Goal: Information Seeking & Learning: Learn about a topic

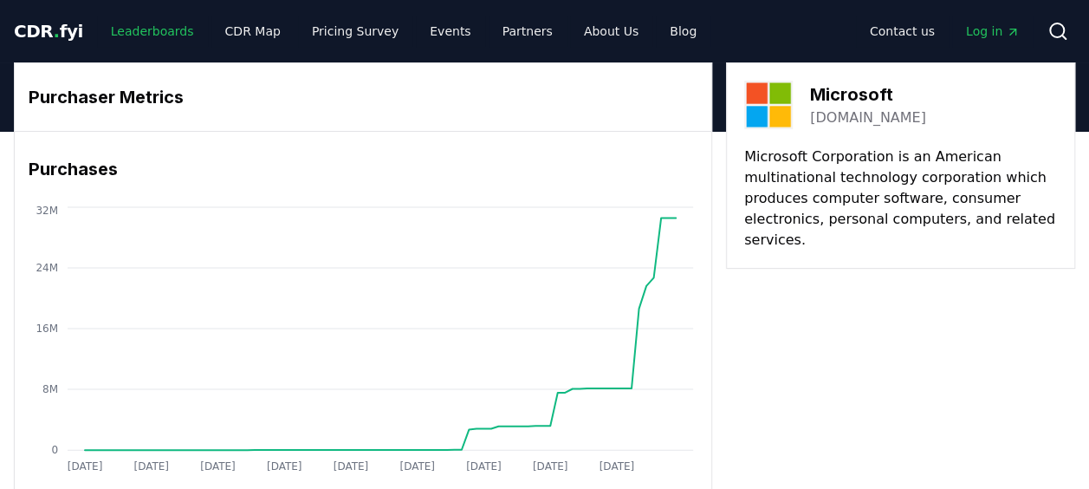
click at [108, 29] on link "Leaderboards" at bounding box center [152, 31] width 111 height 31
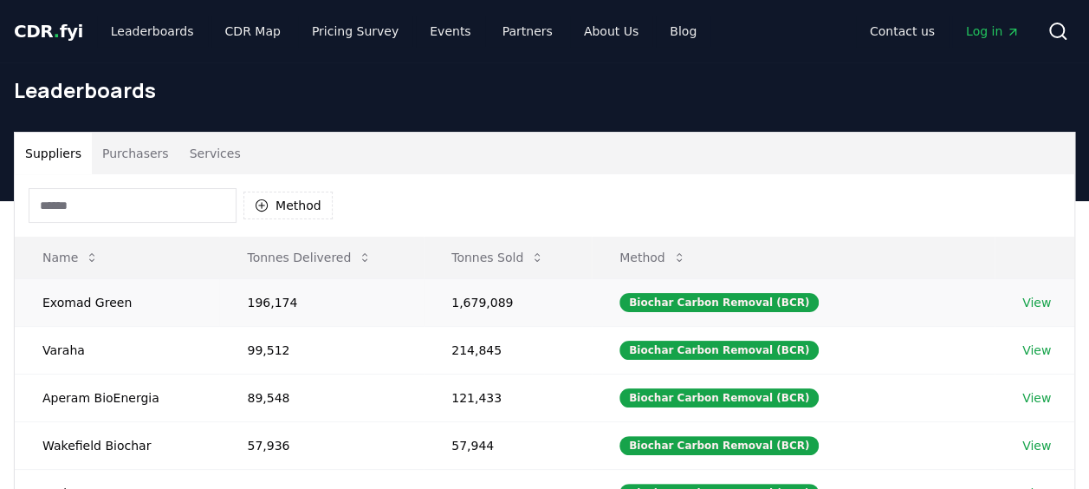
click at [1039, 298] on link "View" at bounding box center [1036, 302] width 29 height 17
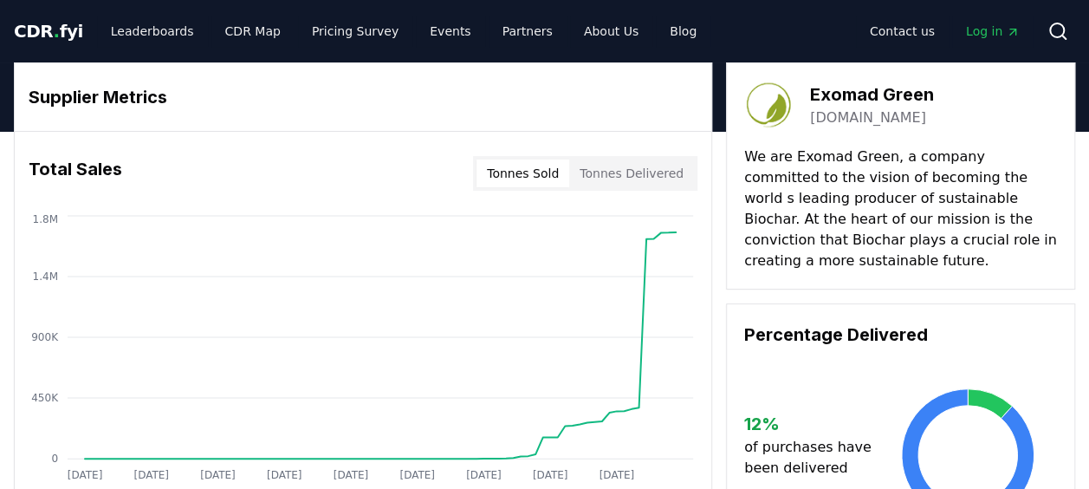
click at [643, 171] on button "Tonnes Delivered" at bounding box center [631, 173] width 125 height 28
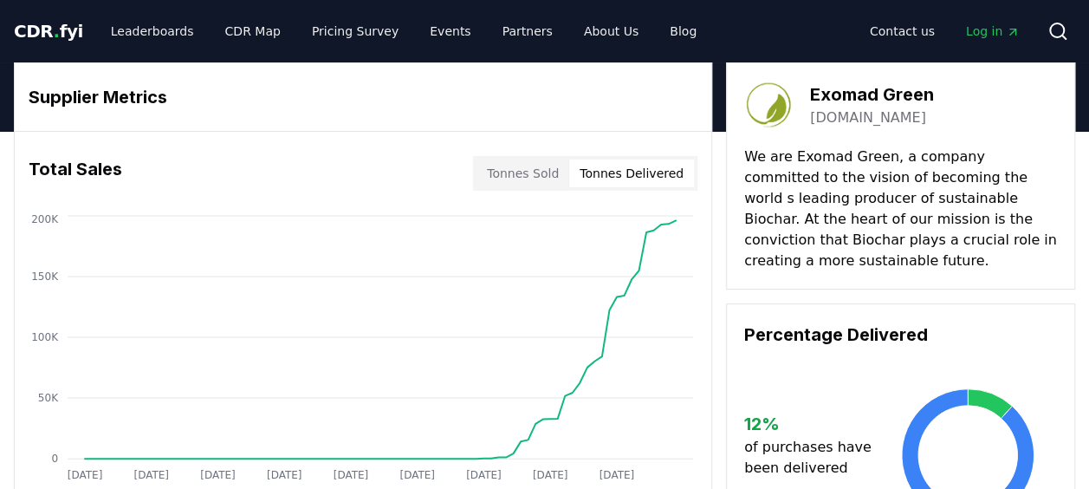
click at [527, 172] on button "Tonnes Sold" at bounding box center [523, 173] width 93 height 28
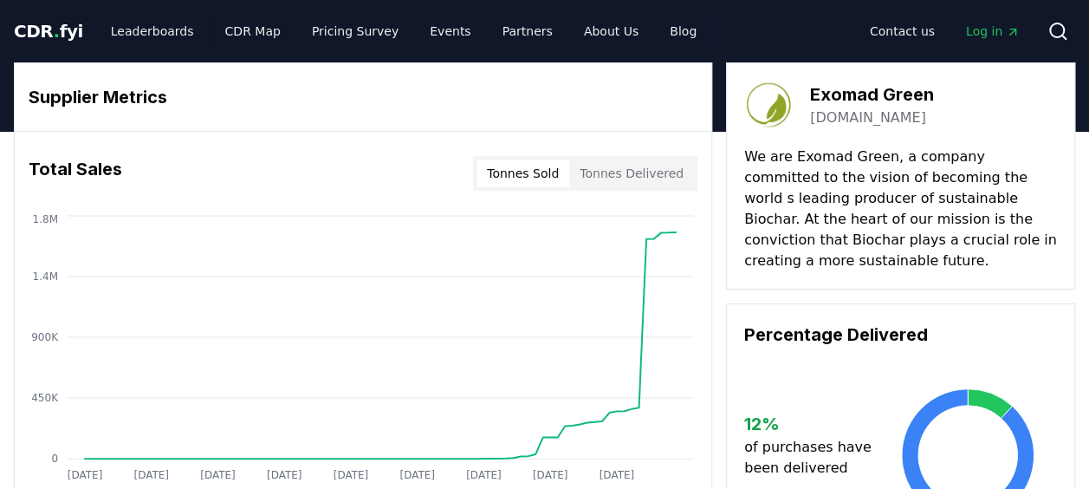
click at [612, 165] on button "Tonnes Delivered" at bounding box center [631, 173] width 125 height 28
click at [528, 166] on button "Tonnes Sold" at bounding box center [523, 173] width 93 height 28
click at [623, 166] on button "Tonnes Delivered" at bounding box center [631, 173] width 125 height 28
click at [517, 162] on button "Tonnes Sold" at bounding box center [523, 173] width 93 height 28
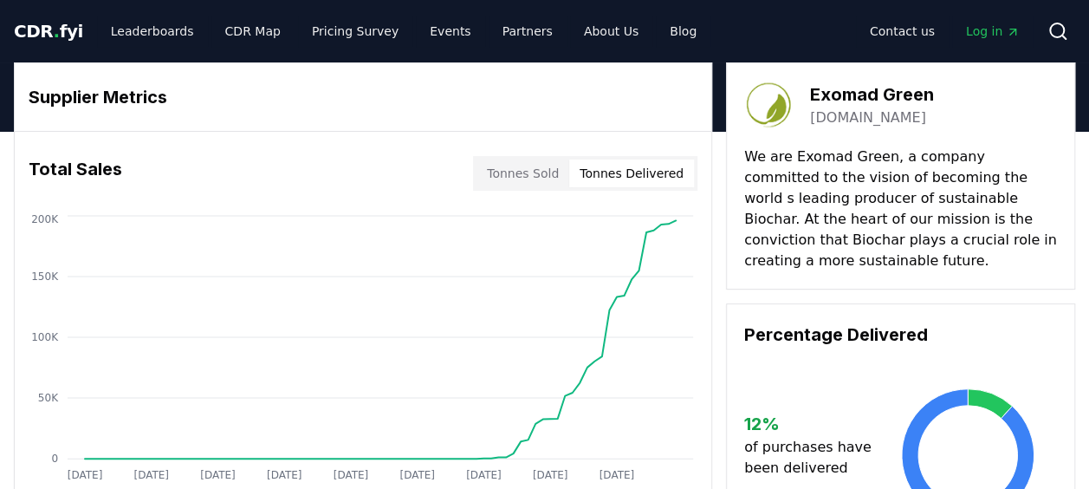
click at [615, 163] on button "Tonnes Delivered" at bounding box center [631, 173] width 125 height 28
click at [144, 29] on link "Leaderboards" at bounding box center [152, 31] width 111 height 31
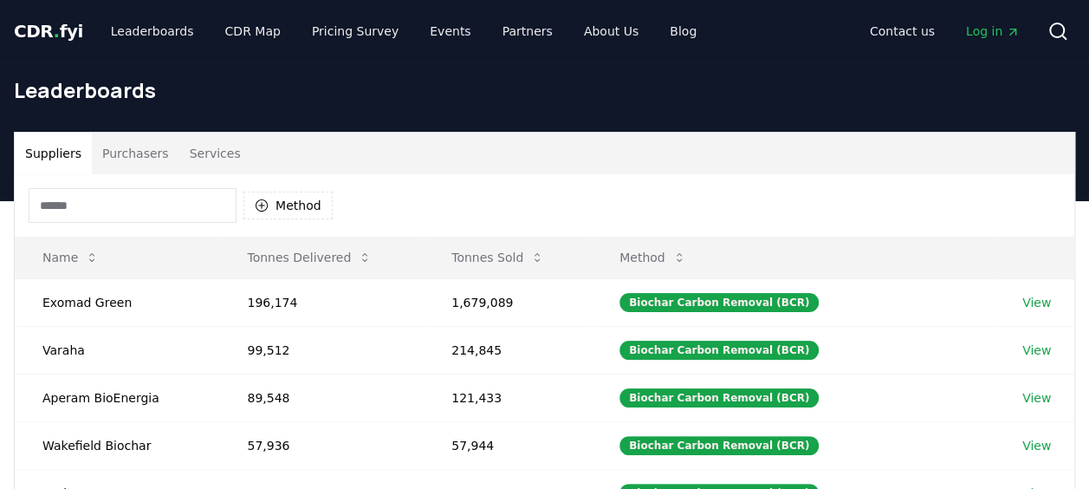
click at [128, 146] on button "Purchasers" at bounding box center [136, 154] width 88 height 42
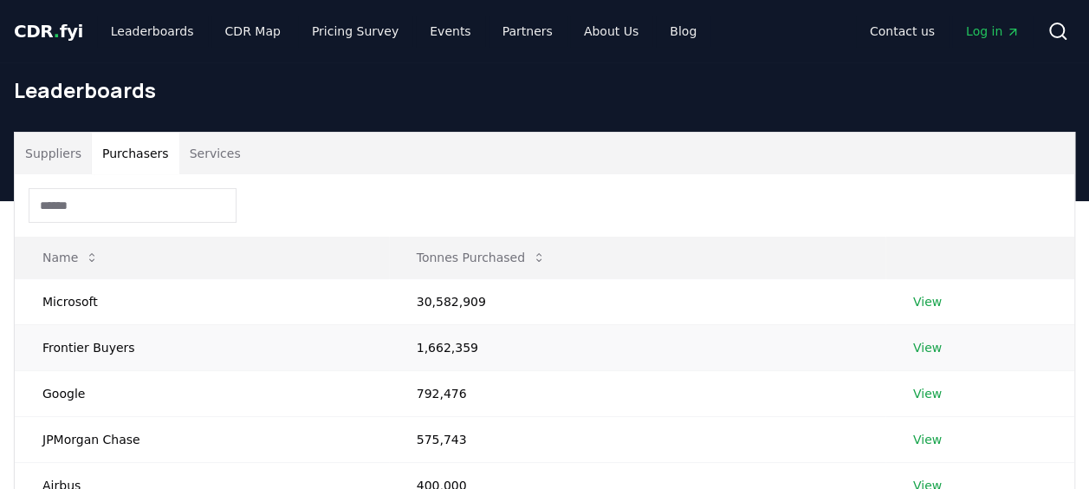
click at [932, 345] on link "View" at bounding box center [927, 347] width 29 height 17
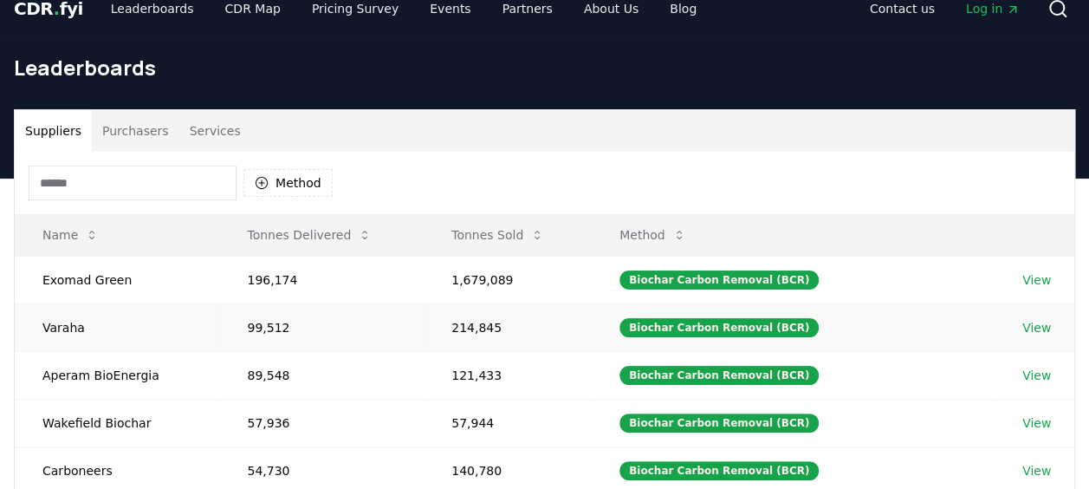
scroll to position [19, 0]
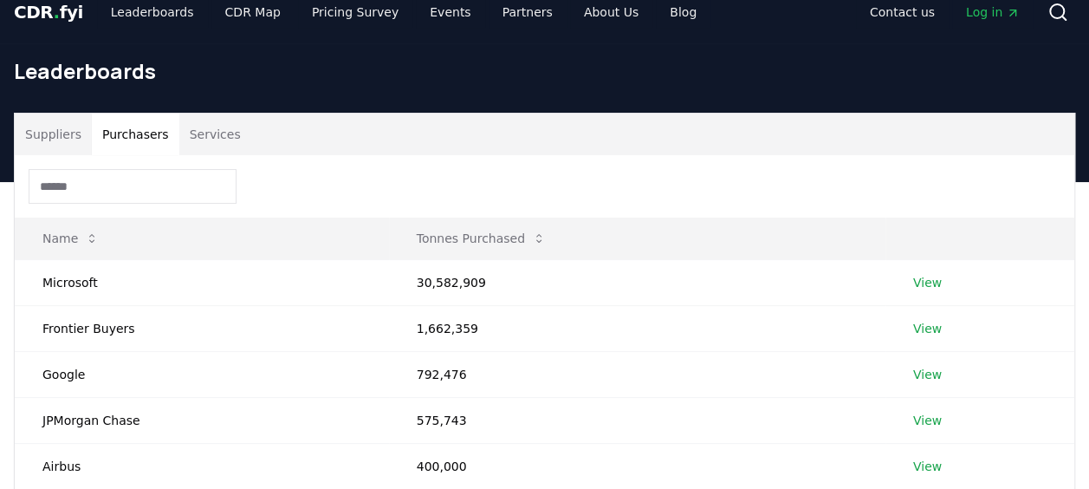
click at [144, 144] on button "Purchasers" at bounding box center [136, 134] width 88 height 42
click at [136, 184] on input at bounding box center [133, 186] width 208 height 35
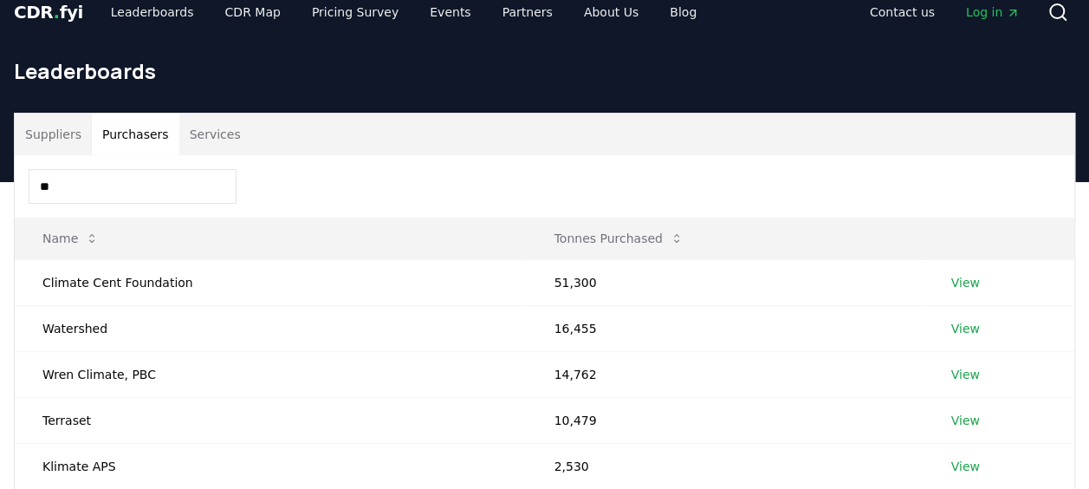
type input "*"
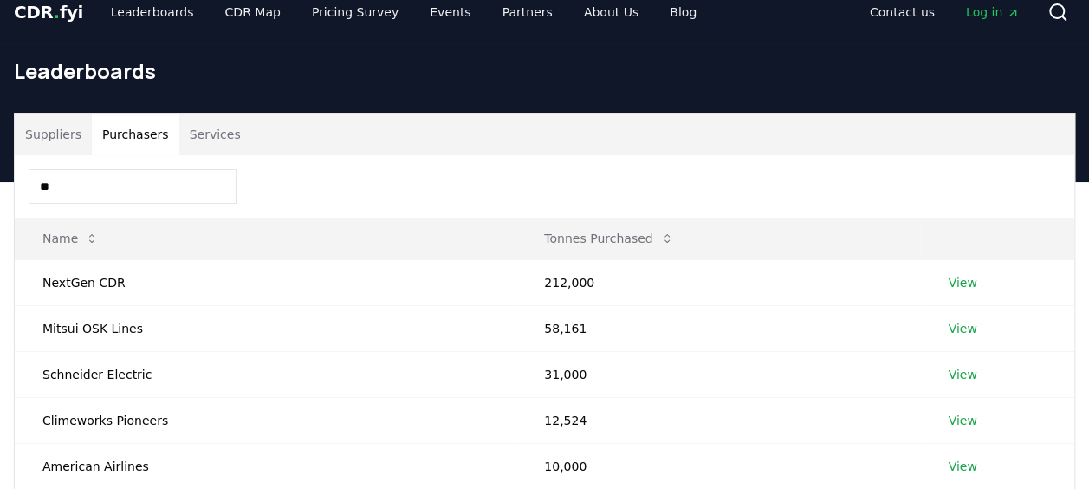
type input "*"
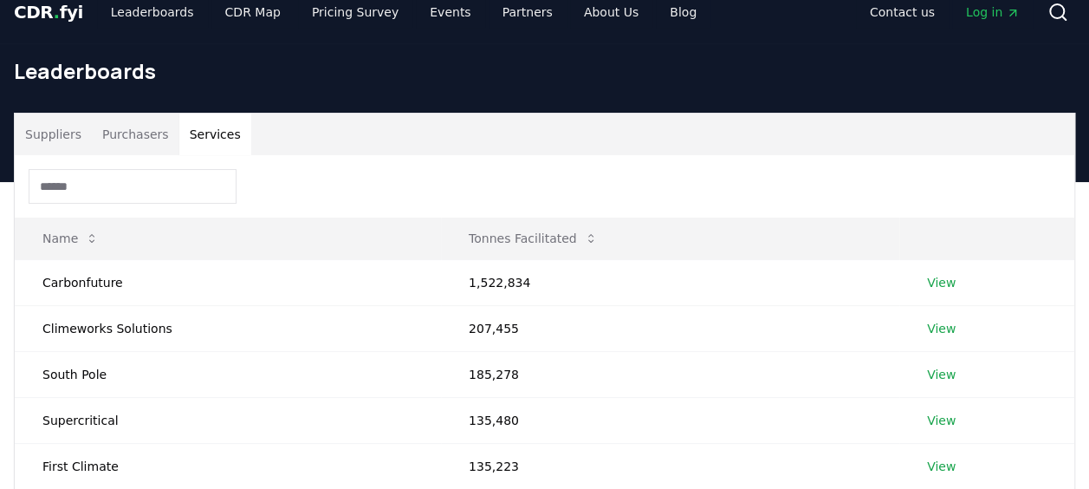
click at [209, 118] on button "Services" at bounding box center [215, 134] width 72 height 42
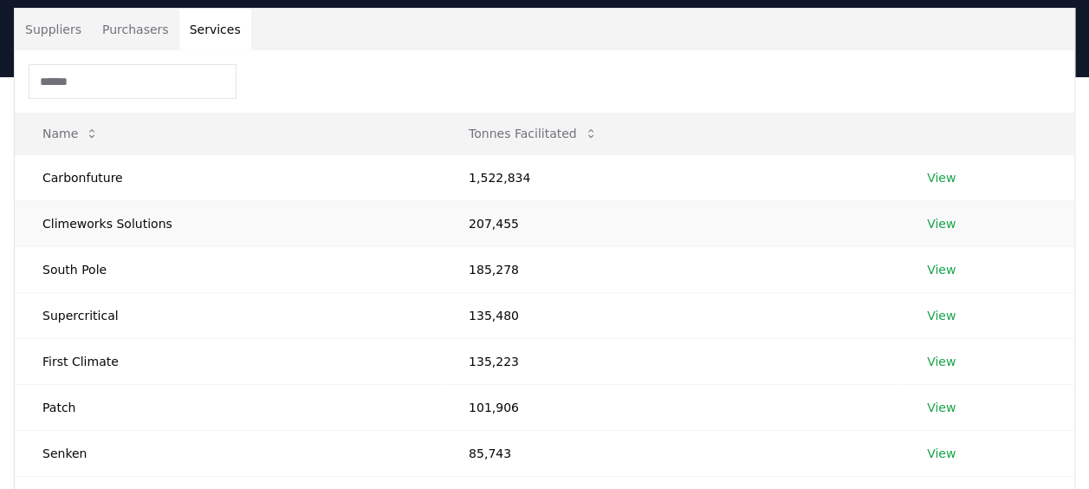
scroll to position [125, 0]
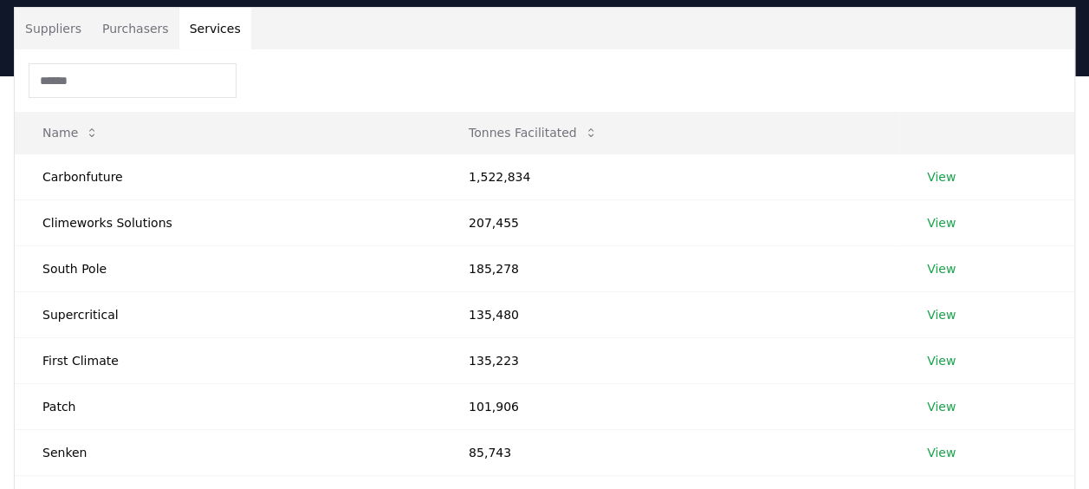
click at [152, 33] on button "Purchasers" at bounding box center [136, 29] width 88 height 42
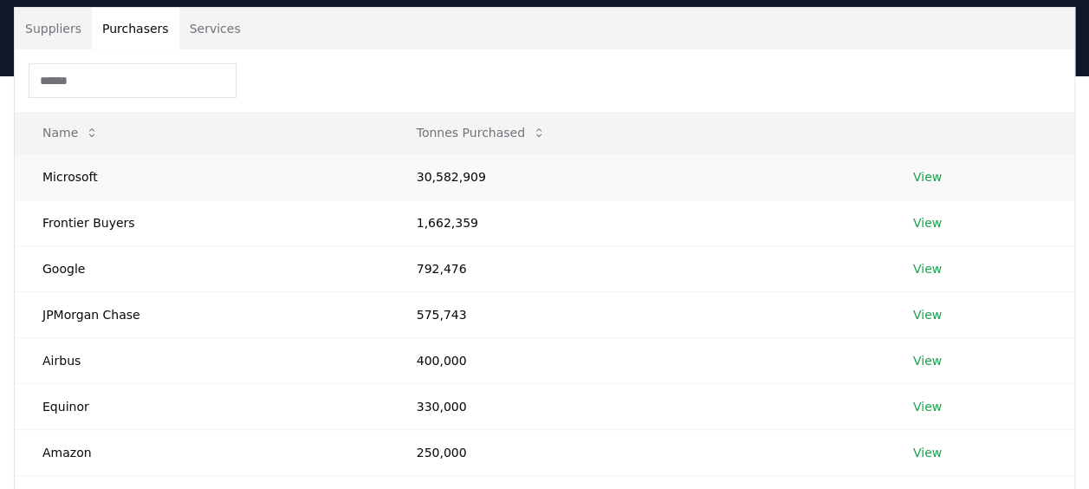
click at [509, 163] on td "30,582,909" at bounding box center [637, 176] width 496 height 46
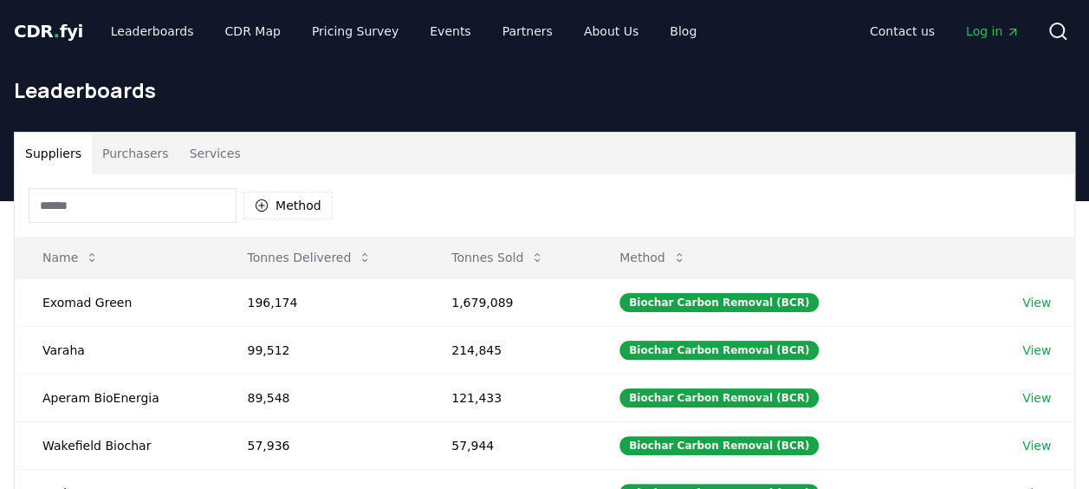
click at [44, 146] on button "Suppliers" at bounding box center [53, 154] width 77 height 42
click at [148, 159] on button "Purchasers" at bounding box center [136, 154] width 88 height 42
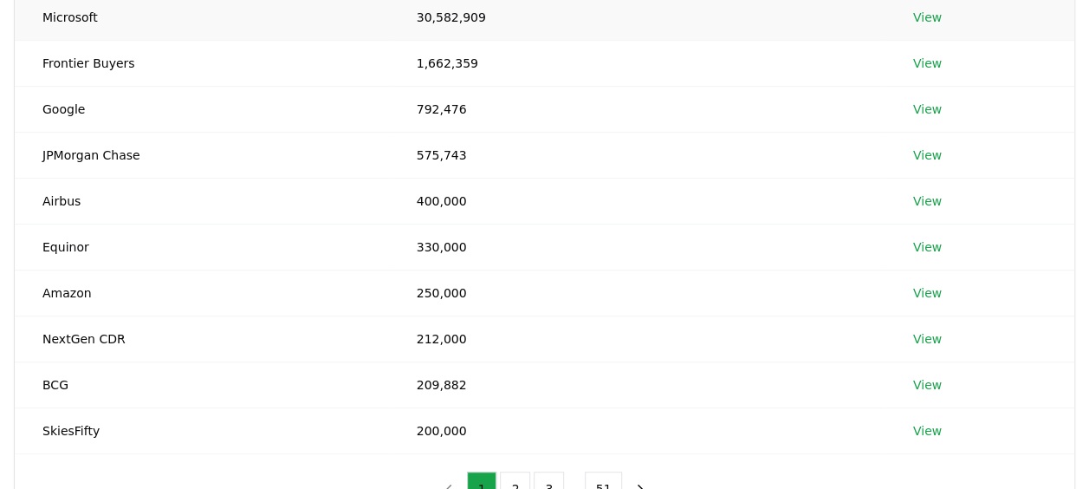
scroll to position [347, 0]
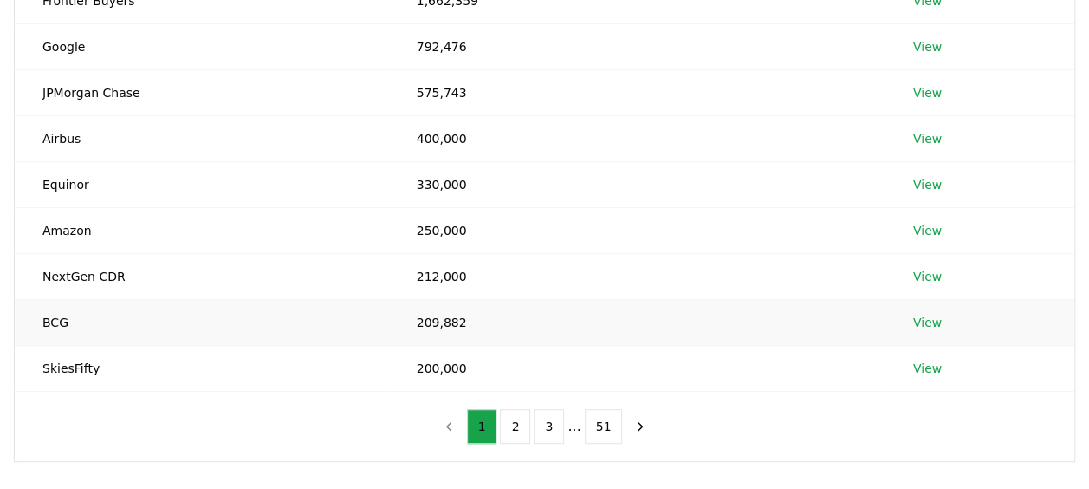
click at [934, 321] on link "View" at bounding box center [927, 322] width 29 height 17
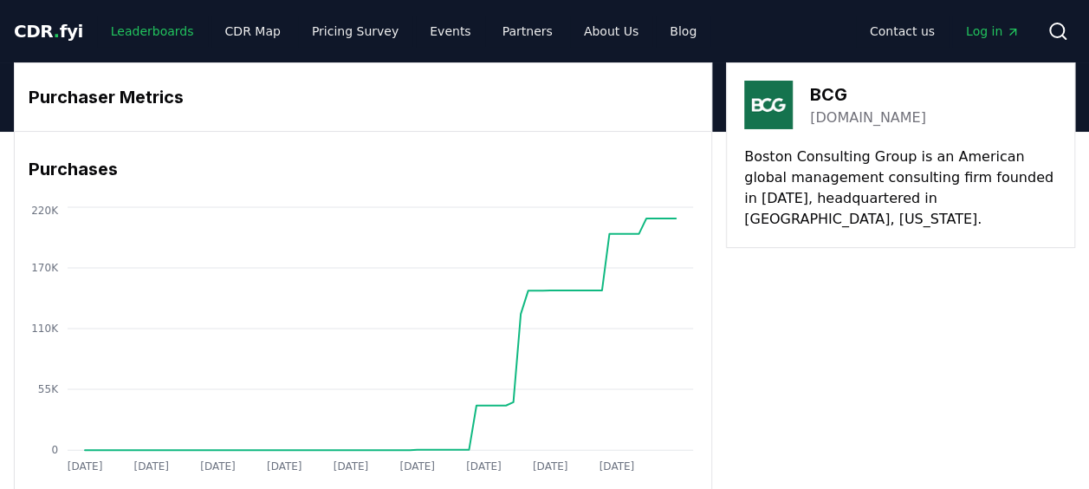
click at [158, 35] on link "Leaderboards" at bounding box center [152, 31] width 111 height 31
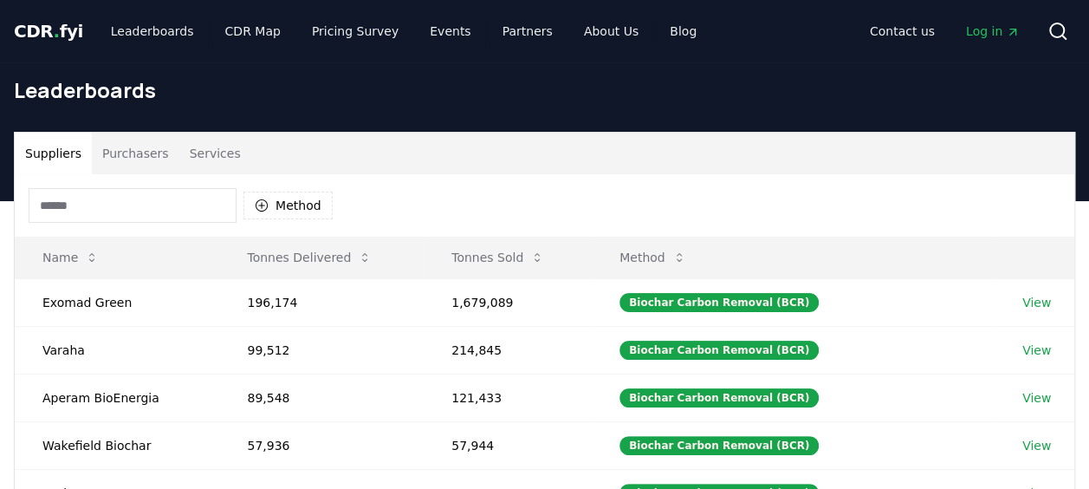
click at [152, 142] on button "Purchasers" at bounding box center [136, 154] width 88 height 42
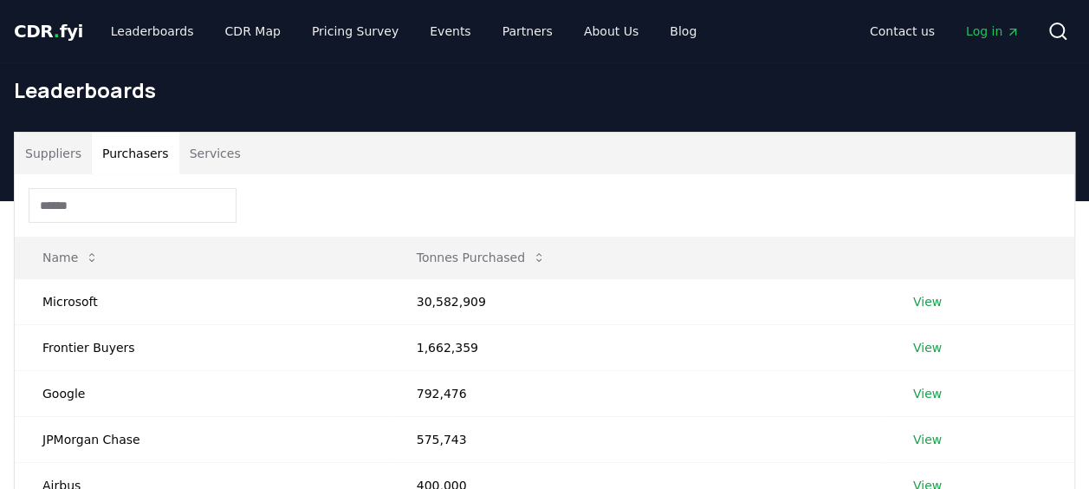
click at [61, 140] on button "Suppliers" at bounding box center [53, 154] width 77 height 42
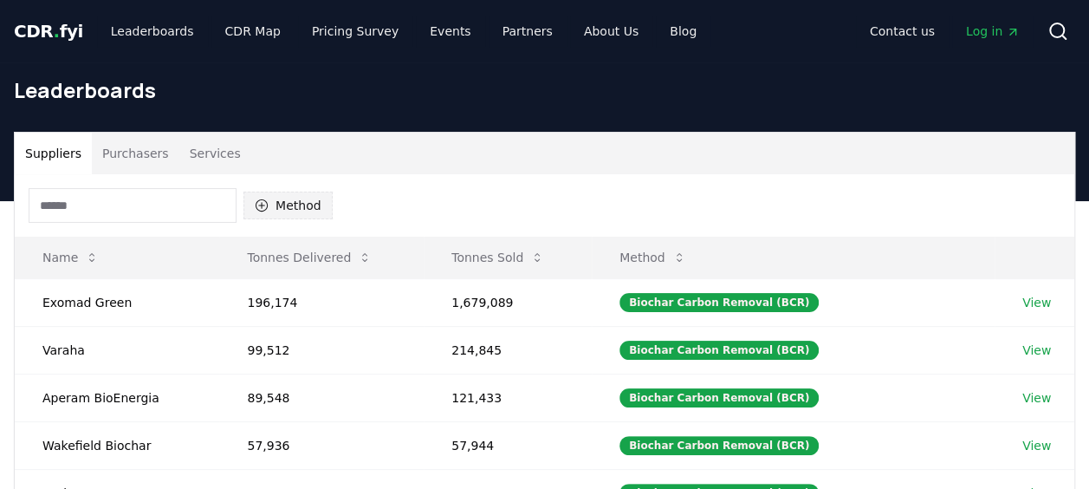
click at [277, 203] on button "Method" at bounding box center [287, 205] width 89 height 28
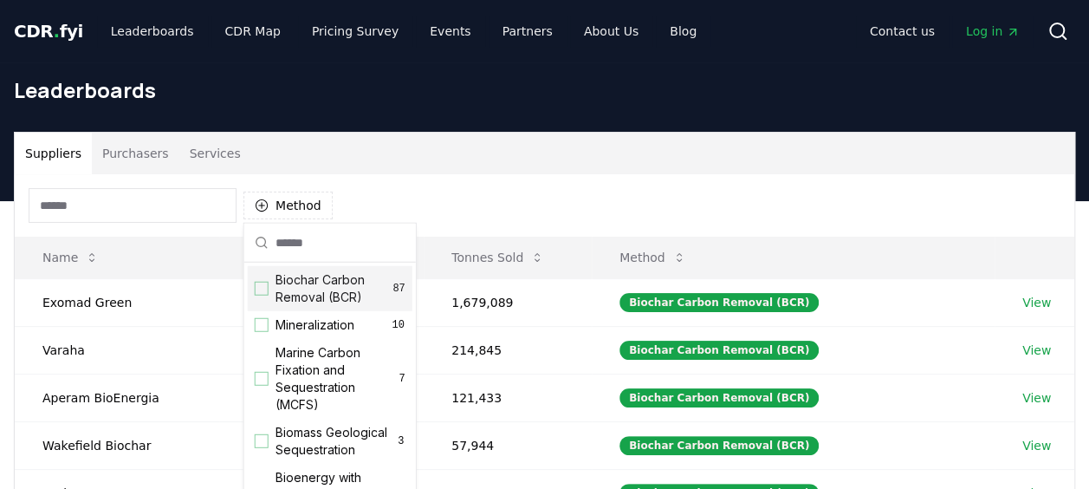
click at [439, 200] on div "Method" at bounding box center [545, 205] width 1060 height 62
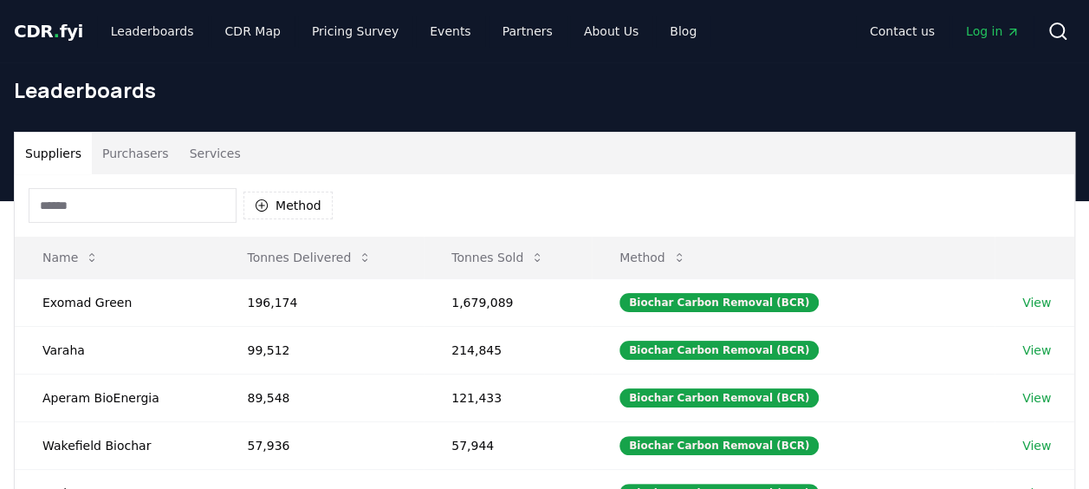
click at [152, 158] on button "Purchasers" at bounding box center [136, 154] width 88 height 42
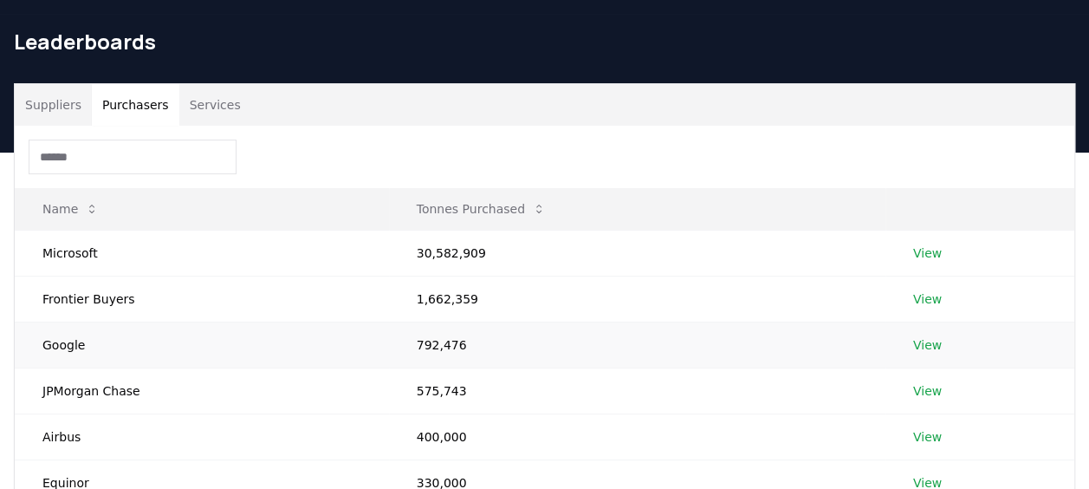
scroll to position [87, 0]
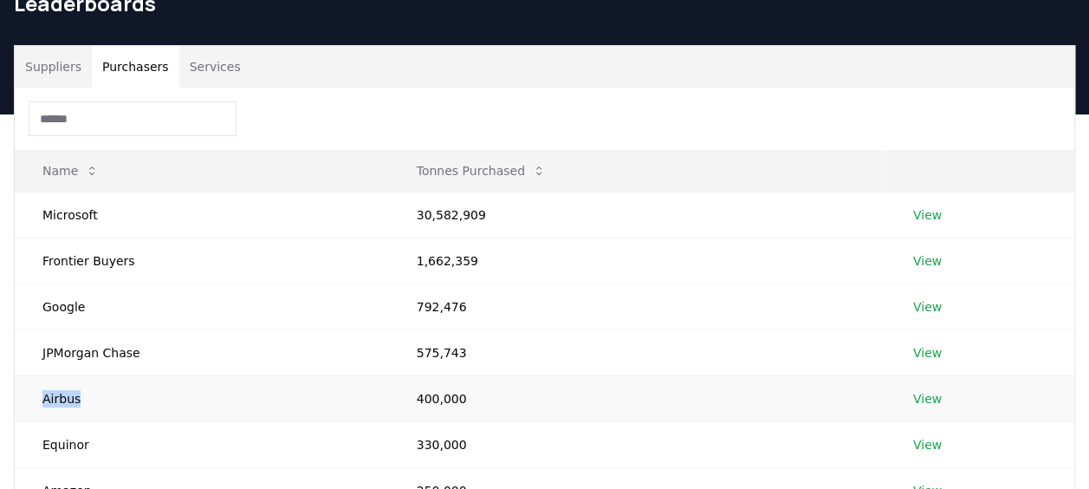
drag, startPoint x: 76, startPoint y: 400, endPoint x: 37, endPoint y: 400, distance: 39.0
click at [37, 400] on td "Airbus" at bounding box center [202, 398] width 374 height 46
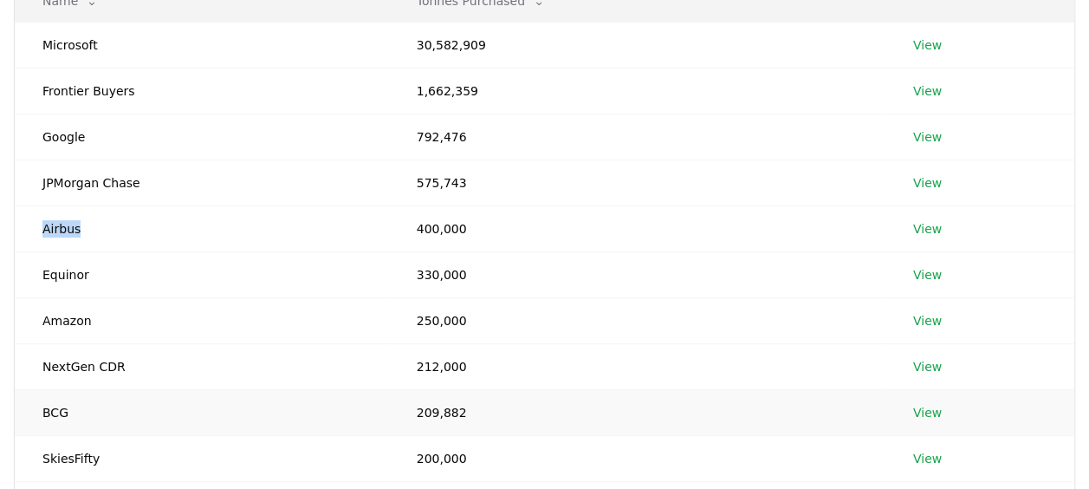
scroll to position [260, 0]
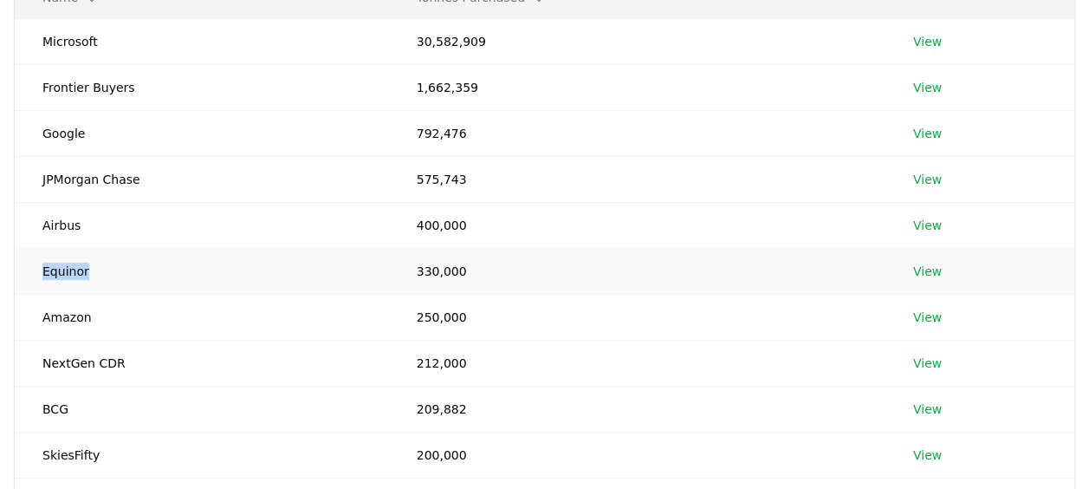
drag, startPoint x: 98, startPoint y: 263, endPoint x: 31, endPoint y: 266, distance: 66.8
click at [31, 266] on td "Equinor" at bounding box center [202, 271] width 374 height 46
click at [940, 271] on td "View" at bounding box center [979, 271] width 189 height 46
click at [935, 270] on link "View" at bounding box center [927, 271] width 29 height 17
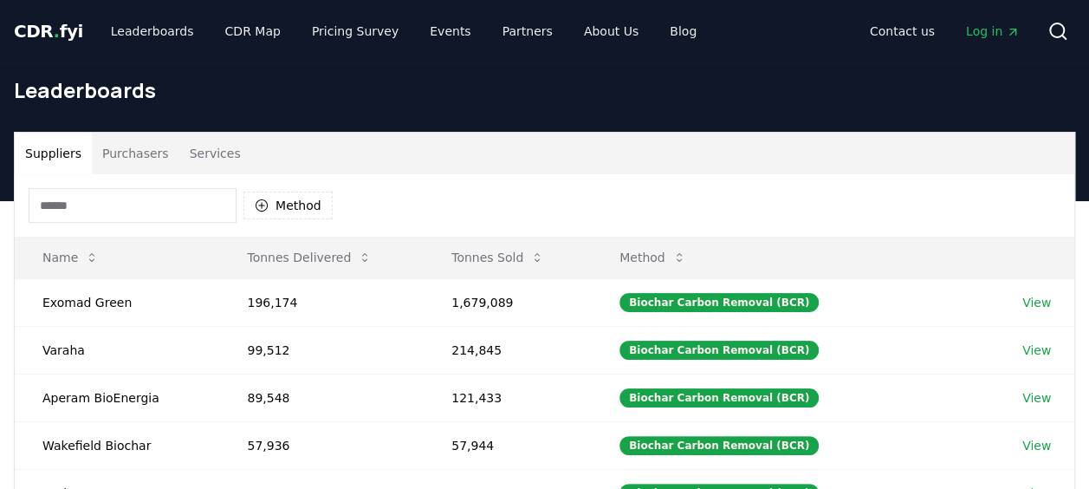
click at [116, 160] on button "Purchasers" at bounding box center [136, 154] width 88 height 42
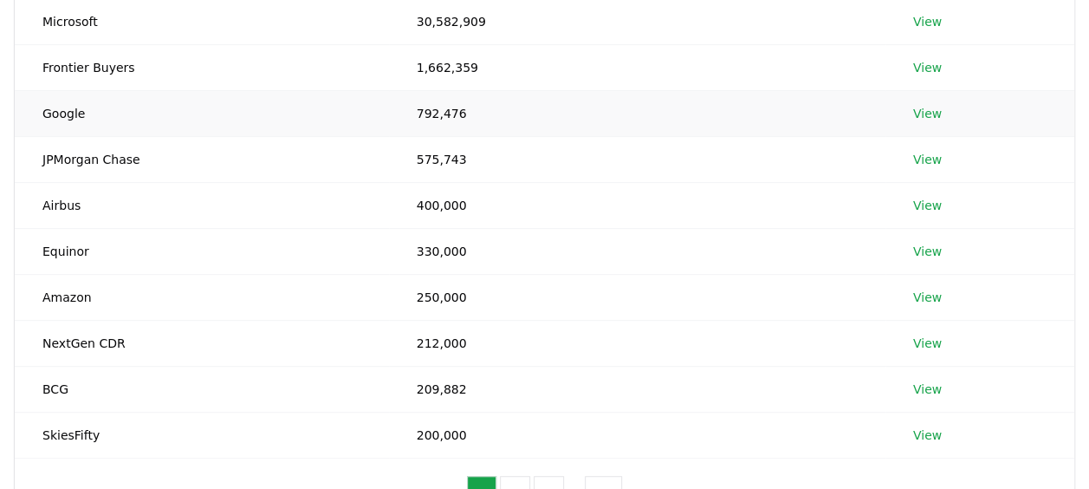
scroll to position [347, 0]
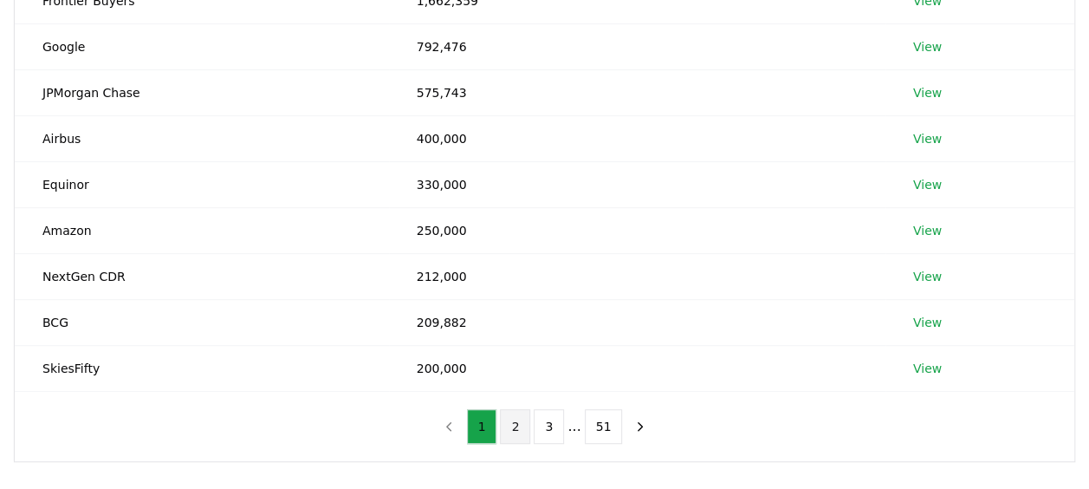
click at [518, 425] on button "2" at bounding box center [515, 426] width 30 height 35
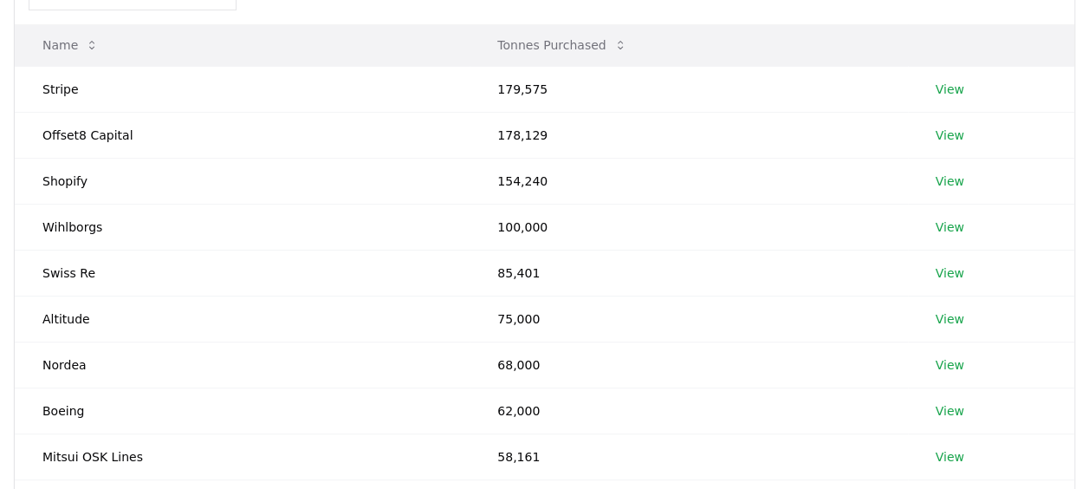
scroll to position [173, 0]
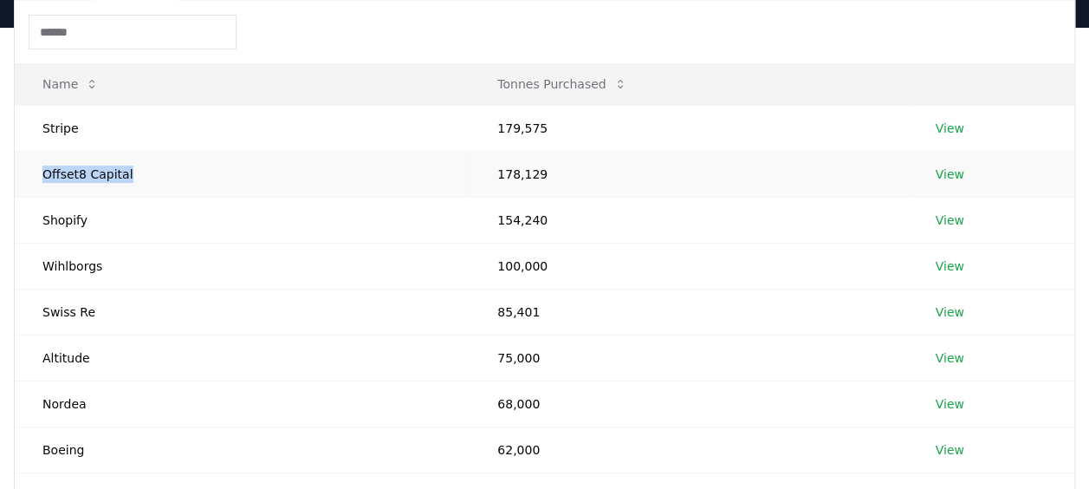
drag, startPoint x: 124, startPoint y: 173, endPoint x: 40, endPoint y: 166, distance: 84.3
click at [40, 166] on td "Offset8 Capital" at bounding box center [242, 174] width 455 height 46
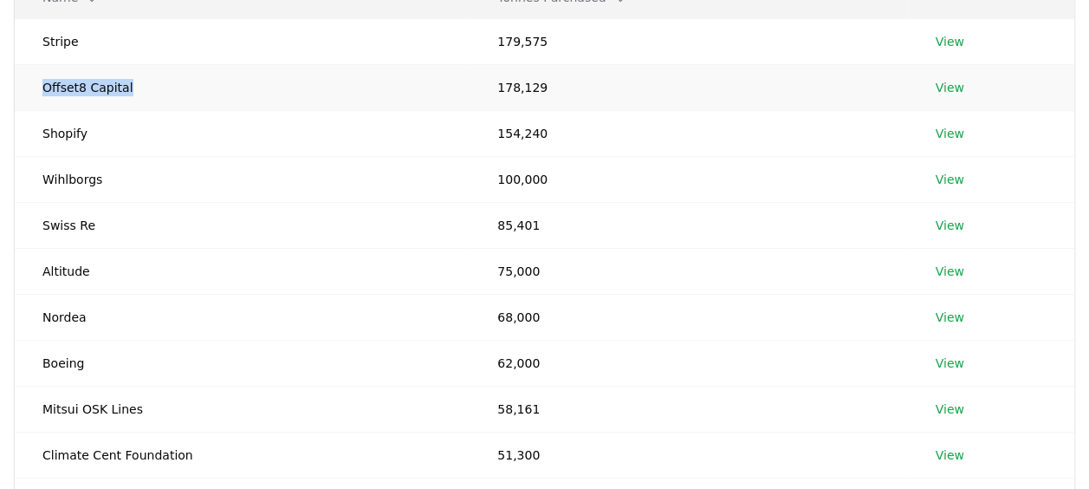
scroll to position [347, 0]
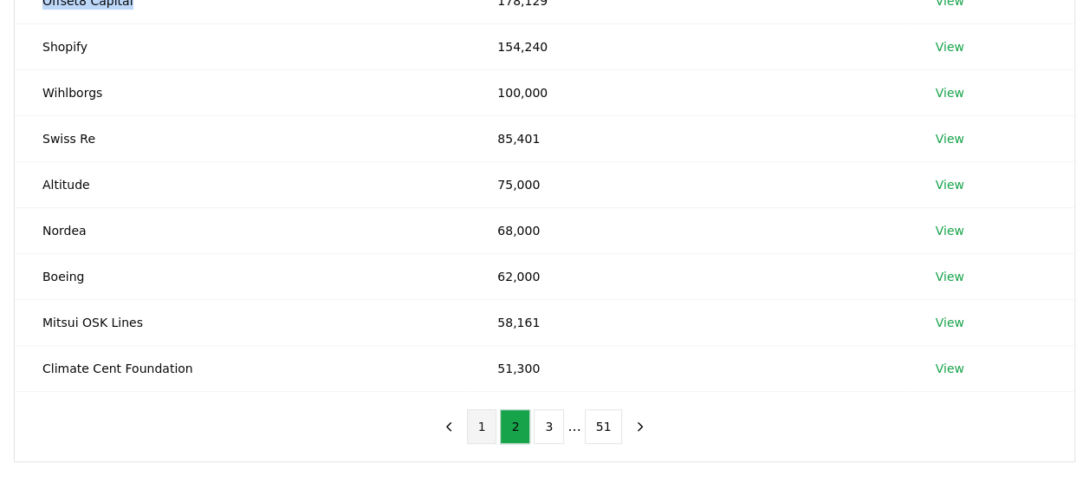
click at [483, 421] on button "1" at bounding box center [482, 426] width 30 height 35
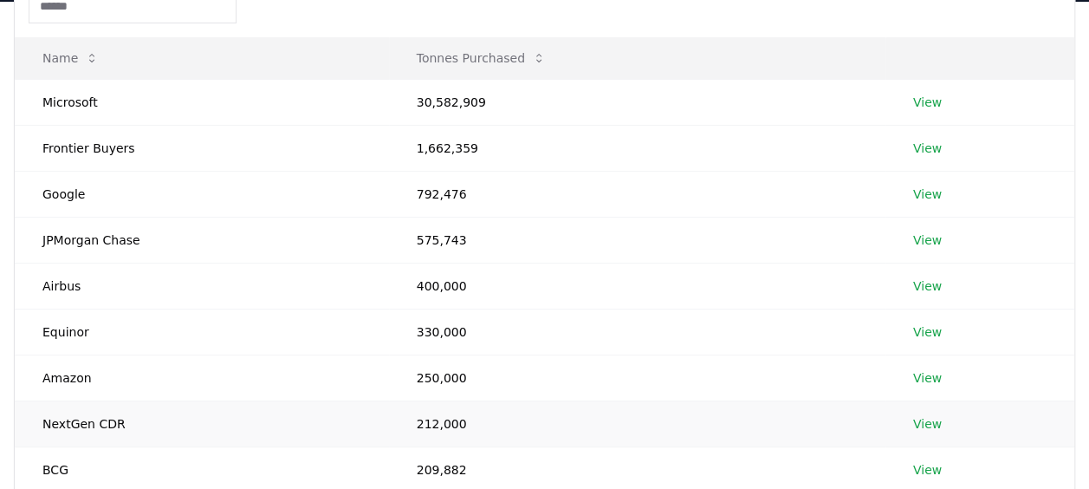
scroll to position [173, 0]
